Goal: Navigation & Orientation: Find specific page/section

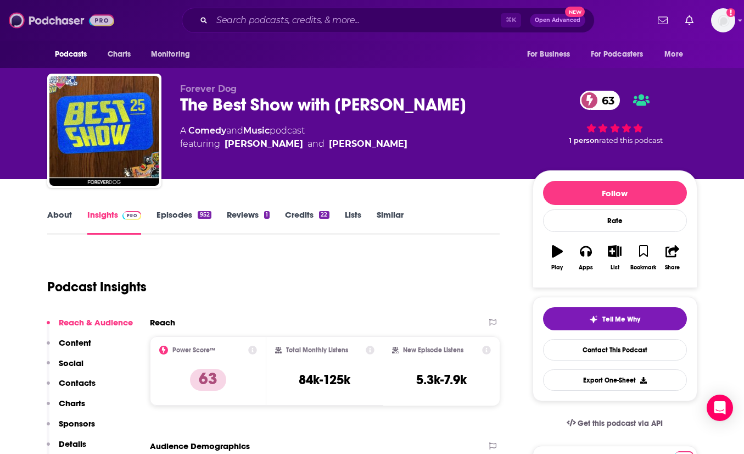
click at [47, 20] on img at bounding box center [61, 20] width 105 height 21
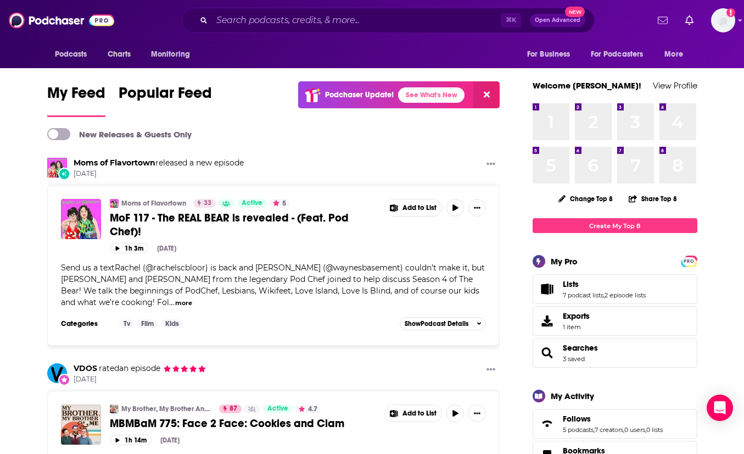
click at [663, 20] on icon "Show notifications dropdown" at bounding box center [663, 20] width 10 height 10
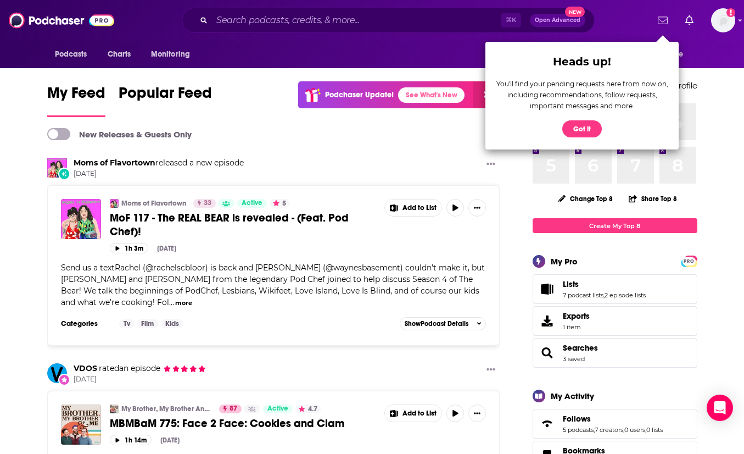
click at [663, 20] on icon "Show notifications dropdown" at bounding box center [663, 20] width 10 height 10
click at [587, 131] on button "Got it" at bounding box center [583, 128] width 40 height 17
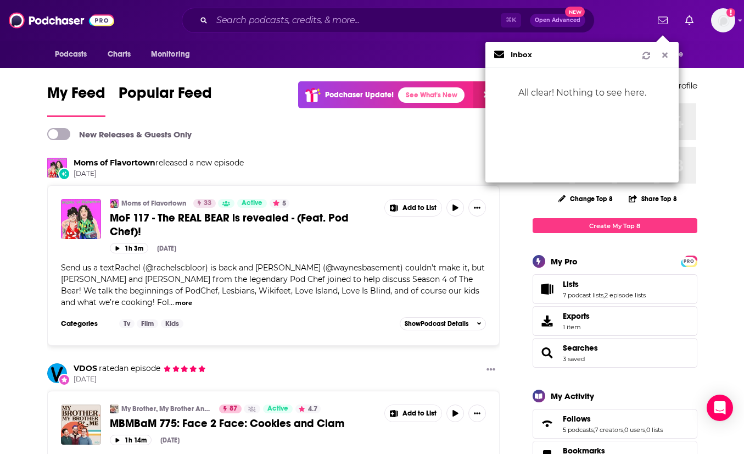
click at [664, 56] on icon "Show notifications dropdown" at bounding box center [665, 55] width 5 height 5
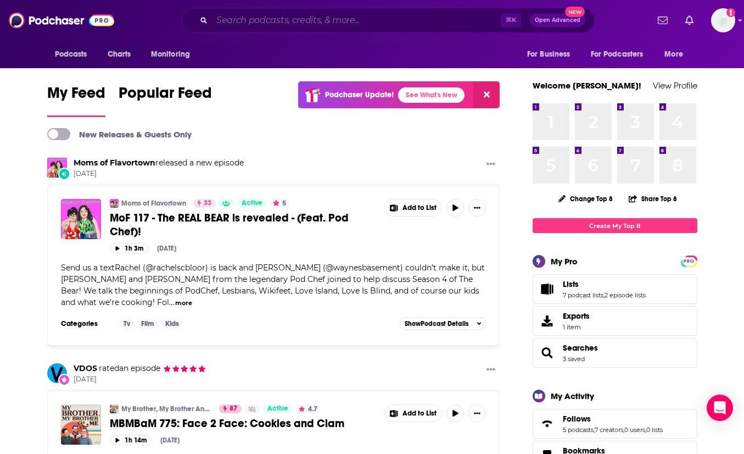
click at [242, 25] on input "Search podcasts, credits, & more..." at bounding box center [356, 21] width 289 height 18
